Goal: Task Accomplishment & Management: Manage account settings

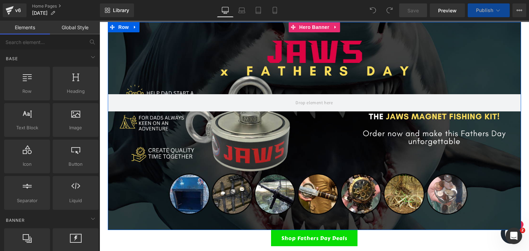
scroll to position [34, 0]
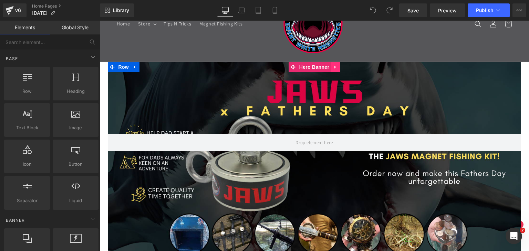
click at [334, 67] on icon at bounding box center [334, 67] width 1 height 3
click at [338, 67] on icon at bounding box center [339, 67] width 5 height 5
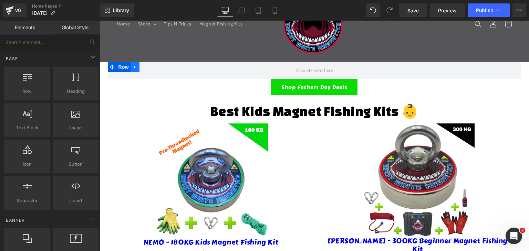
click at [134, 67] on icon at bounding box center [135, 67] width 5 height 5
click at [152, 67] on icon at bounding box center [152, 67] width 5 height 5
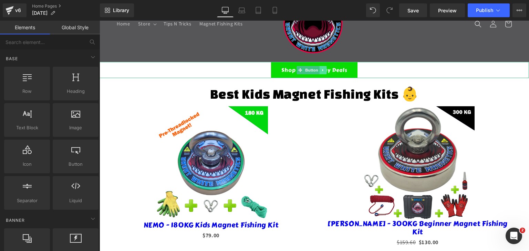
click at [321, 68] on icon at bounding box center [323, 70] width 4 height 4
click at [326, 71] on icon at bounding box center [327, 70] width 4 height 4
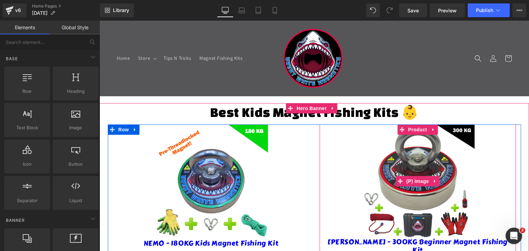
scroll to position [0, 0]
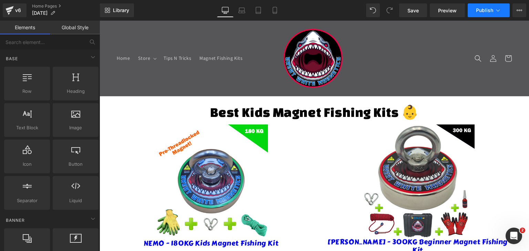
click at [484, 10] on span "Publish" at bounding box center [484, 11] width 17 height 6
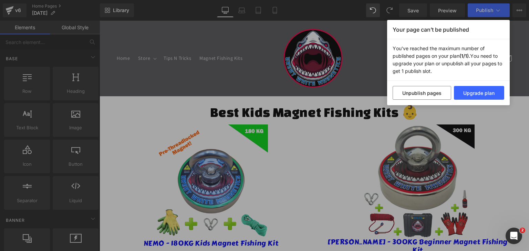
click at [497, 137] on div "Your page can’t be published You've reached the maximum number of published pag…" at bounding box center [264, 125] width 529 height 251
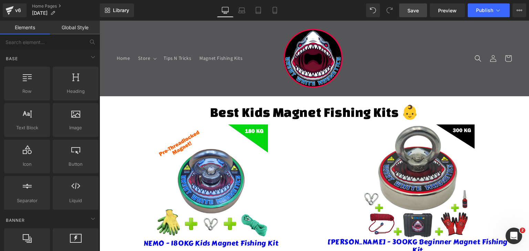
click at [423, 10] on link "Save" at bounding box center [413, 10] width 28 height 14
click at [44, 6] on link "Home Pages" at bounding box center [66, 6] width 68 height 6
click at [496, 10] on icon at bounding box center [497, 10] width 7 height 7
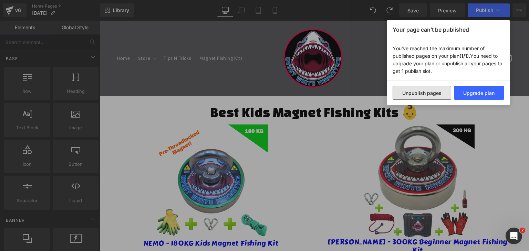
drag, startPoint x: 432, startPoint y: 94, endPoint x: 382, endPoint y: 87, distance: 50.4
click at [432, 94] on button "Unpublish pages" at bounding box center [421, 93] width 59 height 14
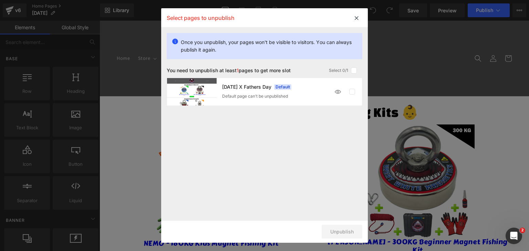
click at [352, 93] on label at bounding box center [352, 92] width 6 height 6
click at [352, 92] on label at bounding box center [352, 92] width 6 height 6
click at [352, 71] on label at bounding box center [354, 70] width 6 height 6
click at [354, 71] on input "checkbox" at bounding box center [354, 71] width 0 height 0
click at [354, 69] on label at bounding box center [354, 70] width 6 height 6
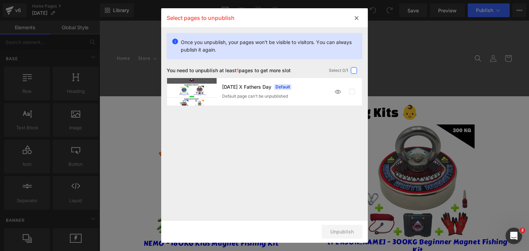
click at [354, 71] on input "checkbox" at bounding box center [354, 71] width 0 height 0
click at [353, 92] on label at bounding box center [352, 92] width 6 height 6
click at [348, 92] on div at bounding box center [345, 92] width 28 height 14
click at [351, 92] on label at bounding box center [352, 92] width 6 height 6
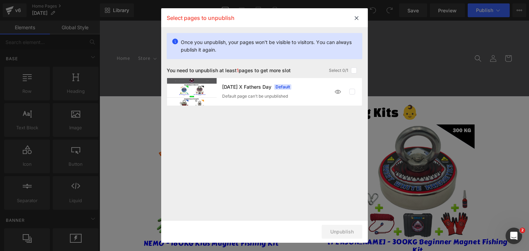
click at [200, 87] on img at bounding box center [192, 92] width 50 height 28
click at [268, 91] on div "[DATE] X Fathers Day Default Default page can’t be unpublished" at bounding box center [276, 91] width 109 height 15
click at [301, 88] on div "[DATE] X Fathers Day Default" at bounding box center [276, 87] width 109 height 6
click at [291, 87] on span "Default" at bounding box center [282, 87] width 17 height 6
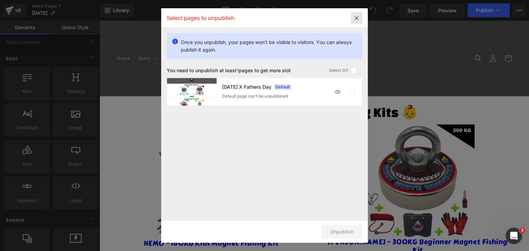
click at [353, 14] on icon at bounding box center [356, 18] width 11 height 12
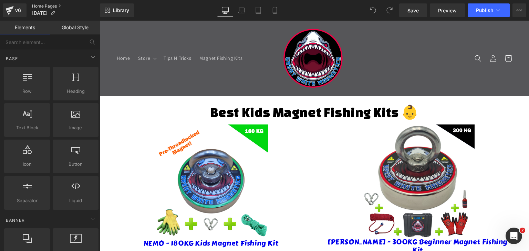
click at [44, 7] on link "Home Pages" at bounding box center [66, 6] width 68 height 6
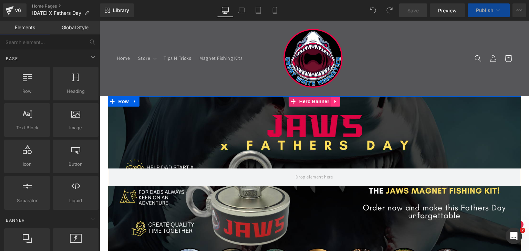
click at [334, 102] on icon at bounding box center [335, 101] width 5 height 5
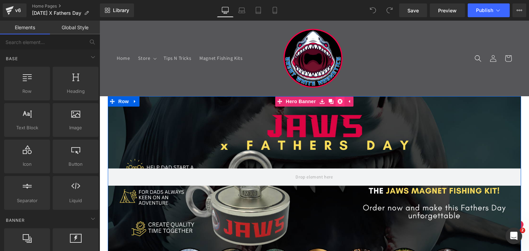
click at [338, 102] on icon at bounding box center [339, 101] width 5 height 5
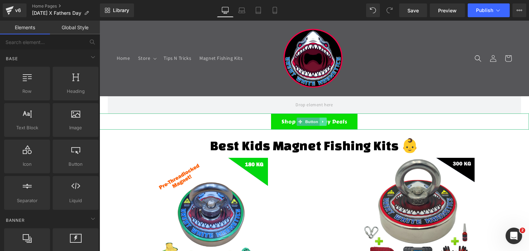
click at [324, 121] on icon at bounding box center [323, 122] width 4 height 4
click at [323, 120] on link at bounding box center [326, 122] width 7 height 8
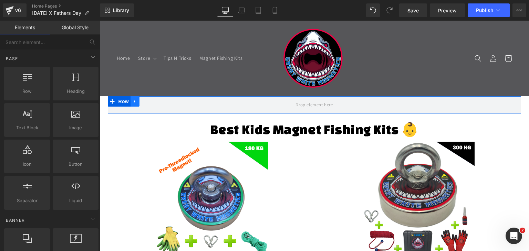
click at [133, 103] on icon at bounding box center [135, 101] width 5 height 5
click at [150, 102] on icon at bounding box center [152, 101] width 5 height 5
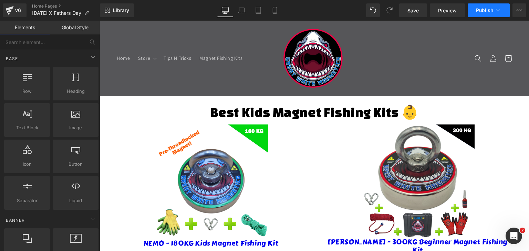
click at [479, 9] on span "Publish" at bounding box center [484, 11] width 17 height 6
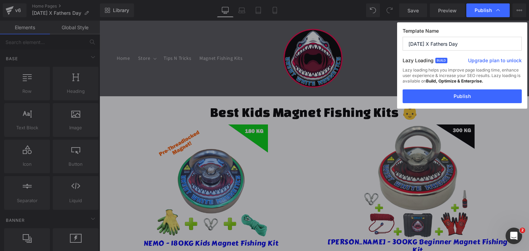
drag, startPoint x: 476, startPoint y: 43, endPoint x: 371, endPoint y: 46, distance: 104.7
click at [386, 49] on div "Publish Template Name MAY 2025 X Fathers Day Lazy Loading Build Upgrade plan to…" at bounding box center [264, 125] width 529 height 251
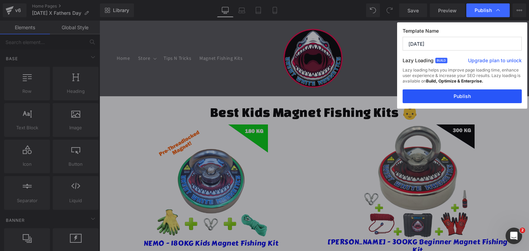
type input "[DATE]"
click at [475, 94] on button "Publish" at bounding box center [461, 97] width 119 height 14
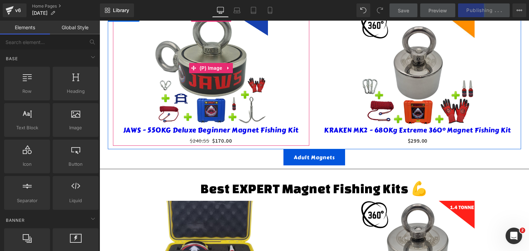
scroll to position [448, 0]
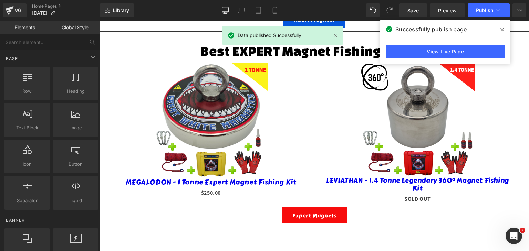
click at [501, 31] on icon at bounding box center [501, 30] width 3 height 6
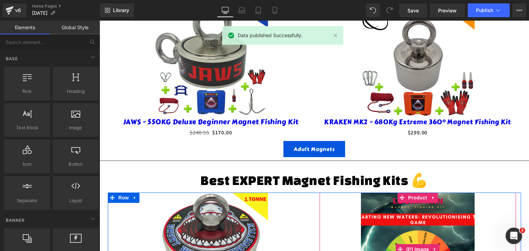
scroll to position [275, 0]
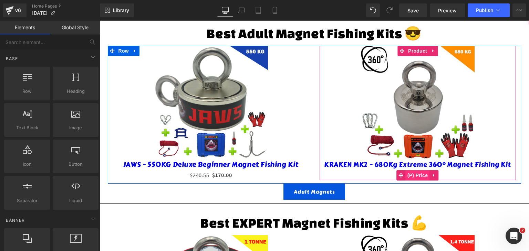
click at [415, 170] on span "(P) Price" at bounding box center [418, 175] width 24 height 10
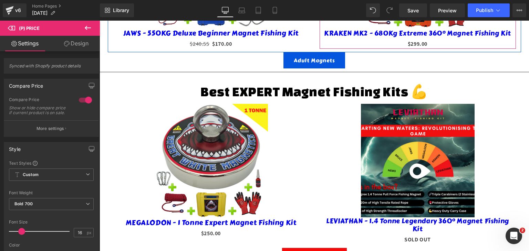
scroll to position [413, 0]
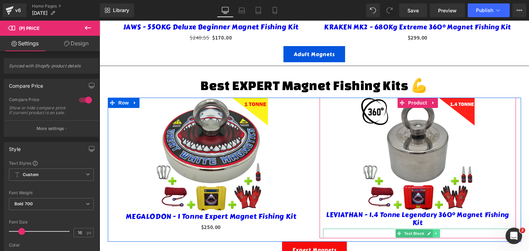
click at [434, 232] on icon at bounding box center [436, 234] width 4 height 4
click at [431, 232] on icon at bounding box center [432, 234] width 4 height 4
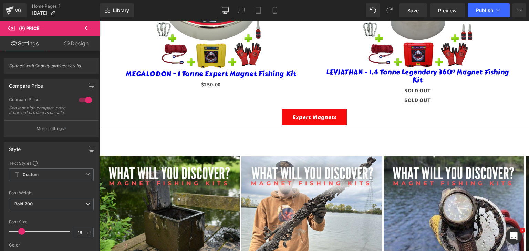
scroll to position [459, 0]
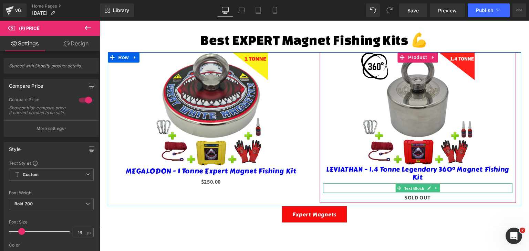
click at [402, 185] on span "Text Block" at bounding box center [413, 189] width 23 height 8
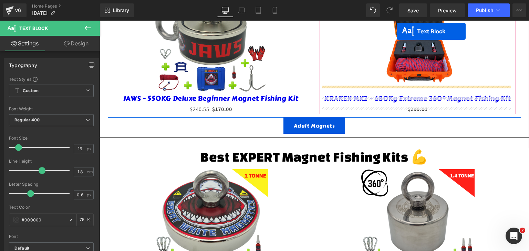
scroll to position [321, 0]
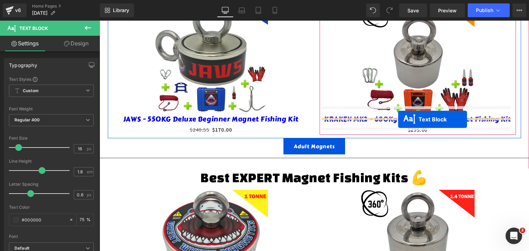
drag, startPoint x: 397, startPoint y: 181, endPoint x: 398, endPoint y: 119, distance: 62.0
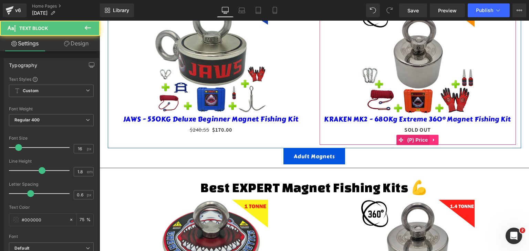
click at [433, 137] on icon at bounding box center [433, 139] width 5 height 5
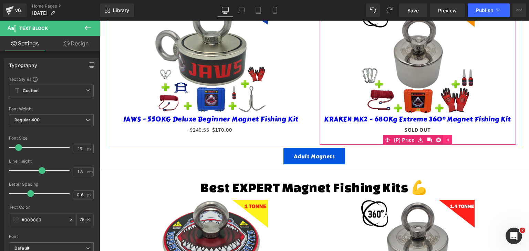
drag, startPoint x: 437, startPoint y: 131, endPoint x: 442, endPoint y: 130, distance: 5.3
click at [437, 138] on icon at bounding box center [438, 140] width 5 height 5
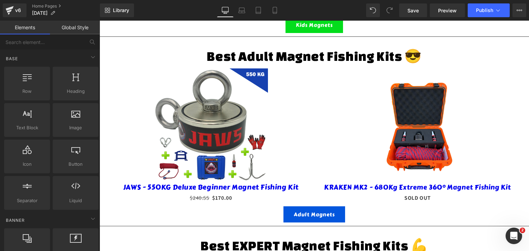
scroll to position [218, 0]
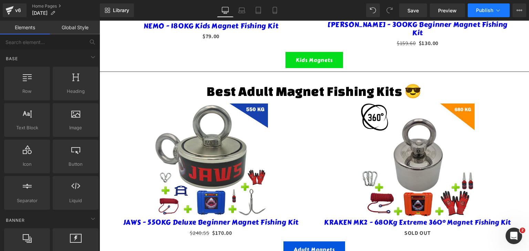
click at [485, 13] on button "Publish" at bounding box center [489, 10] width 42 height 14
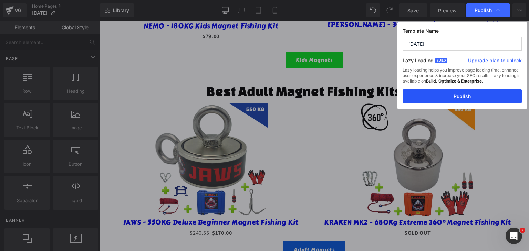
click at [456, 95] on button "Publish" at bounding box center [461, 97] width 119 height 14
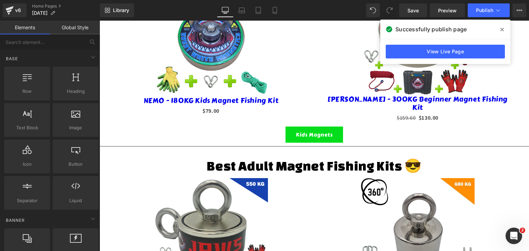
scroll to position [11, 0]
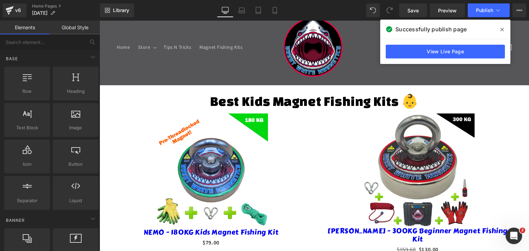
click at [503, 28] on icon at bounding box center [501, 30] width 3 height 6
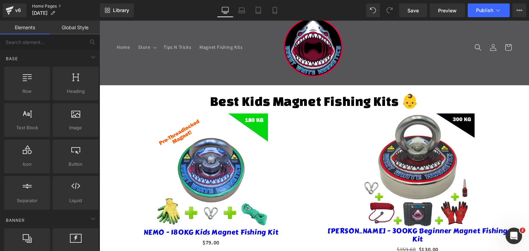
click at [35, 4] on link "Home Pages" at bounding box center [66, 6] width 68 height 6
